Goal: Task Accomplishment & Management: Manage account settings

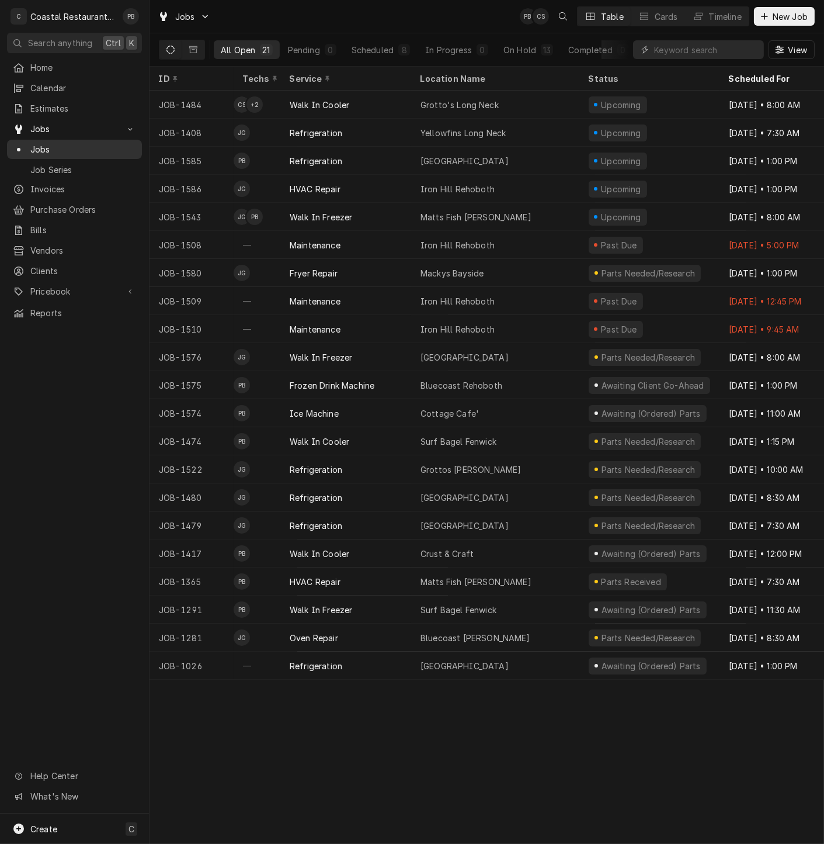
click at [44, 144] on span "Jobs" at bounding box center [83, 149] width 106 height 12
click at [719, 16] on div "Timeline" at bounding box center [725, 17] width 33 height 12
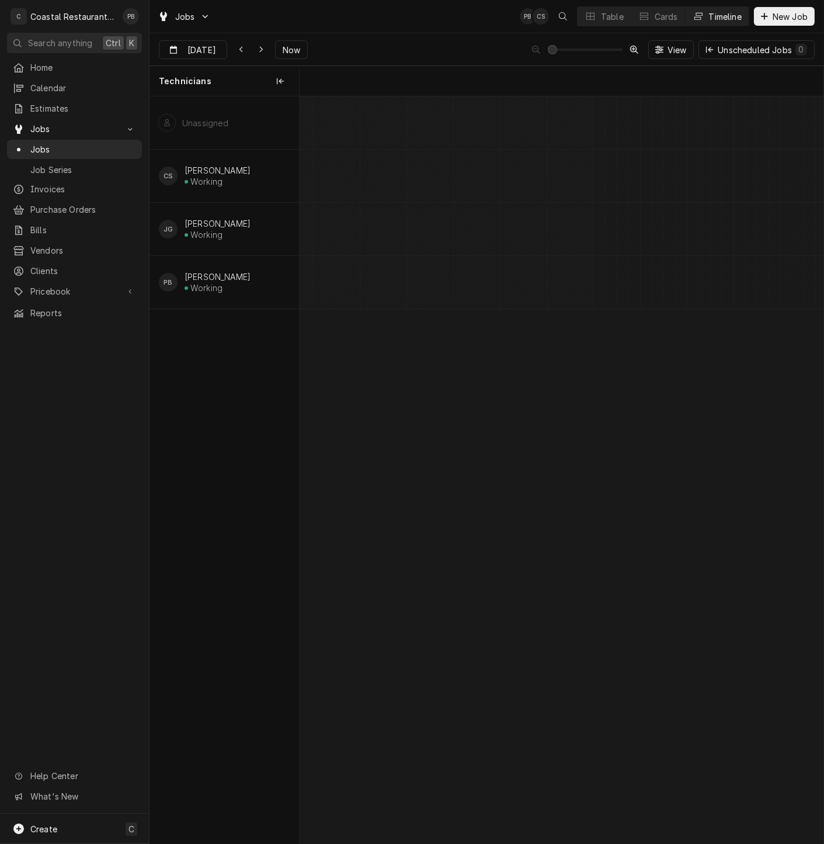
scroll to position [0, 10387]
click at [291, 51] on span "Now" at bounding box center [291, 50] width 22 height 12
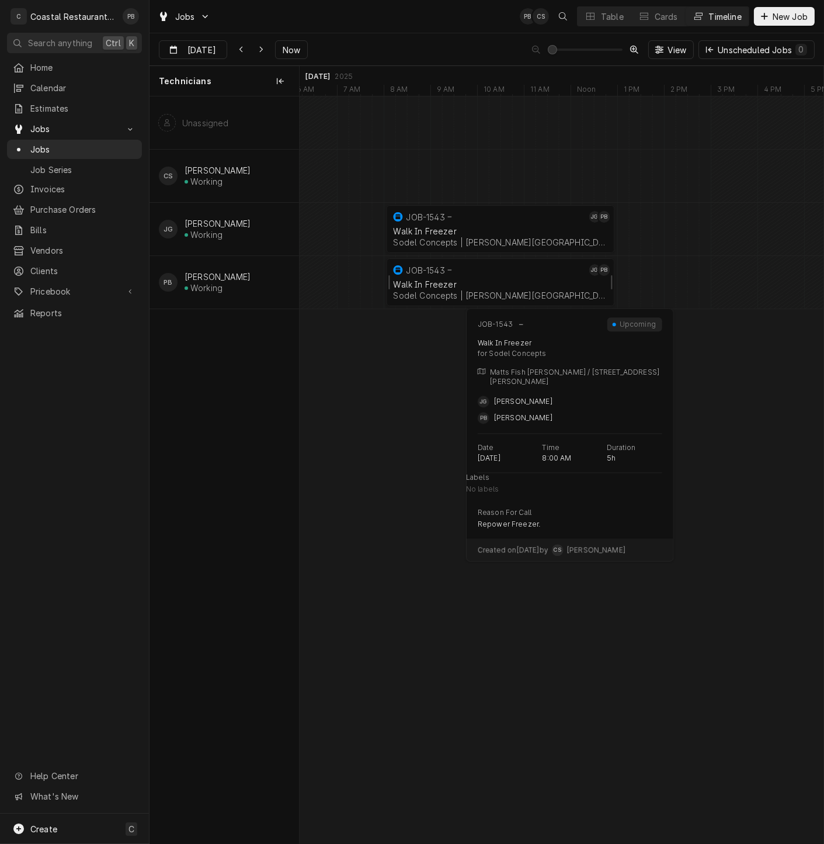
type input "[DATE]"
